Goal: Check status: Check status

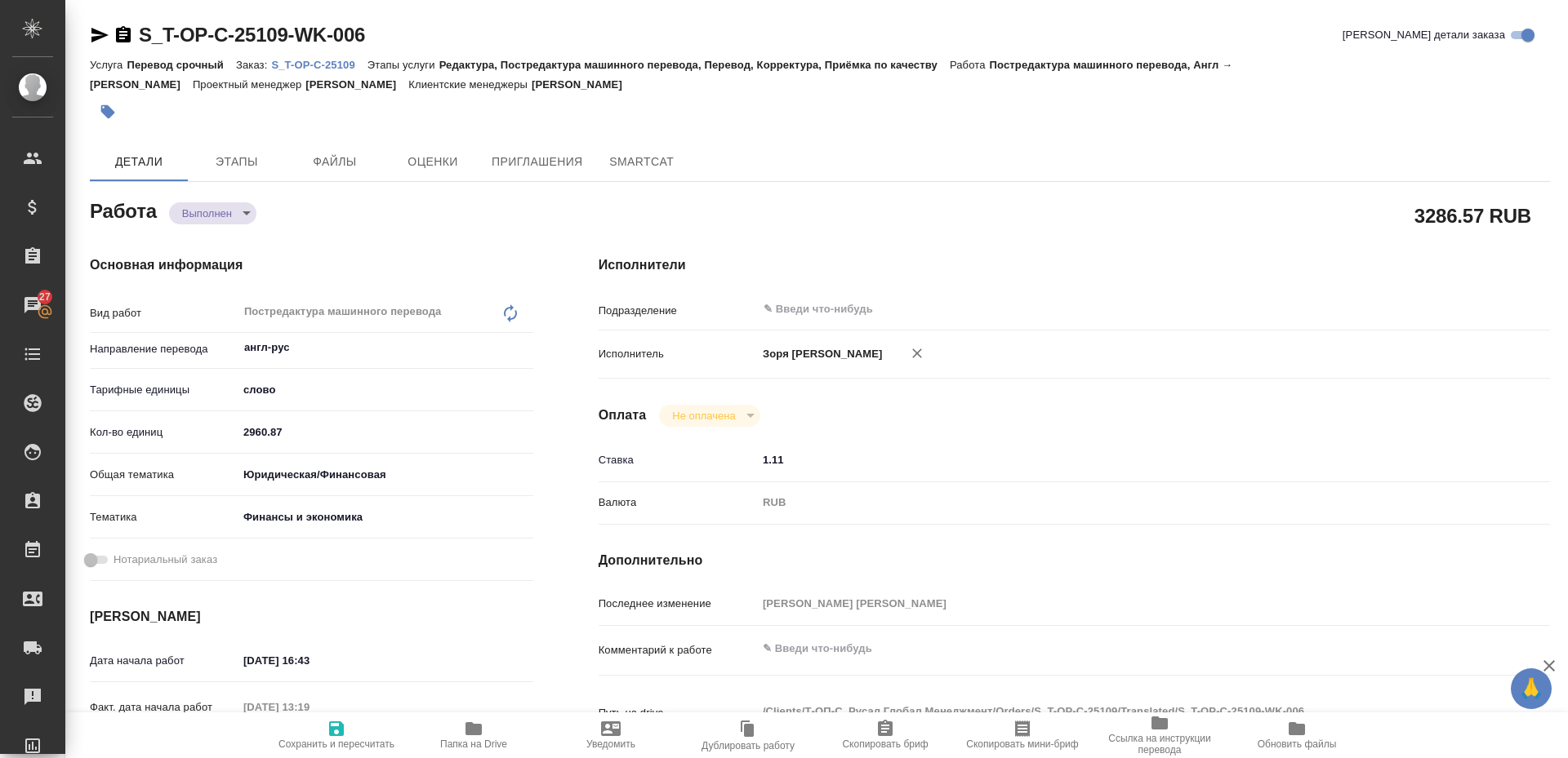
click at [100, 31] on icon "button" at bounding box center [99, 35] width 19 height 19
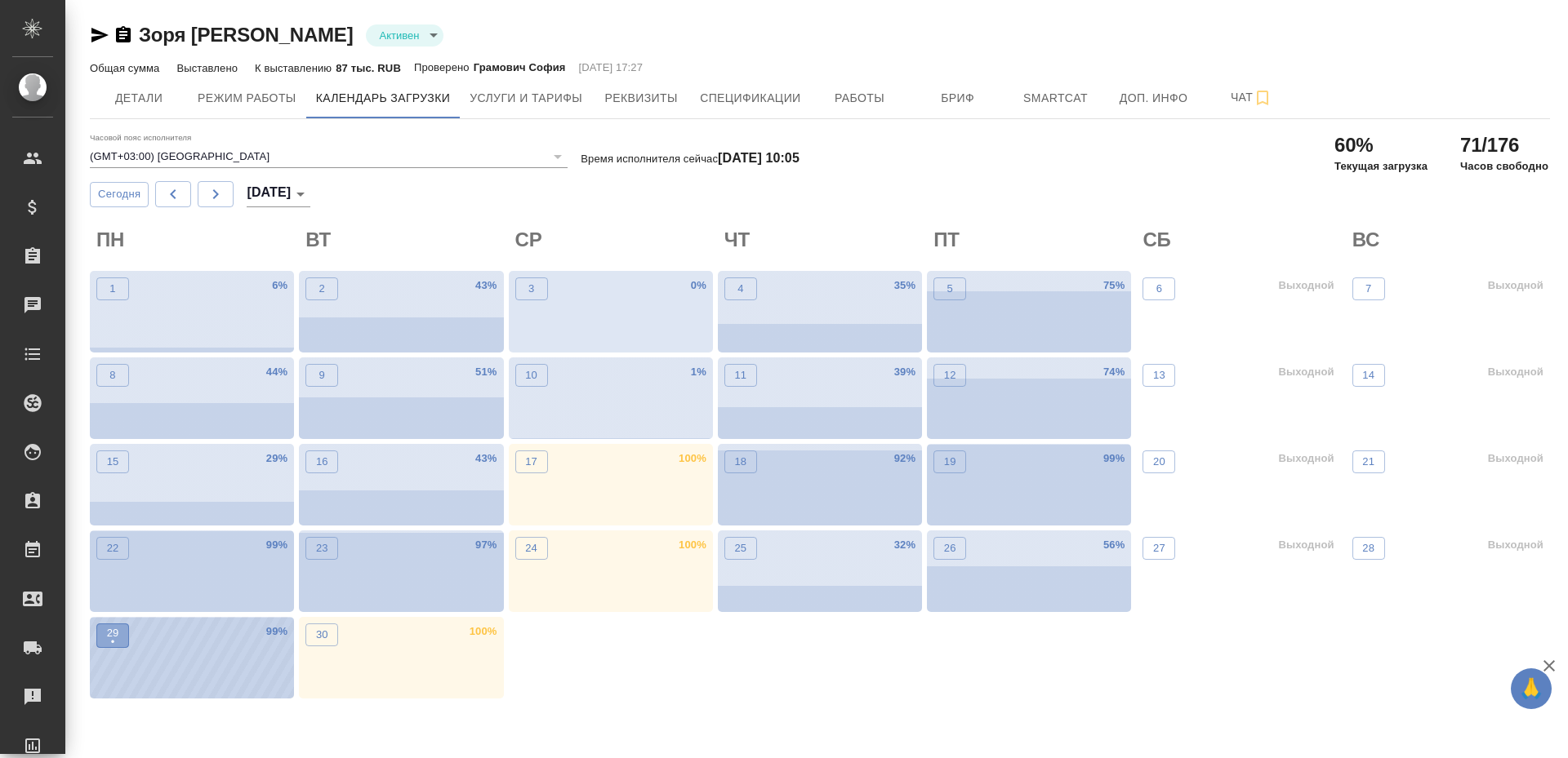
click at [119, 644] on p "•" at bounding box center [113, 642] width 12 height 16
